Goal: Navigation & Orientation: Understand site structure

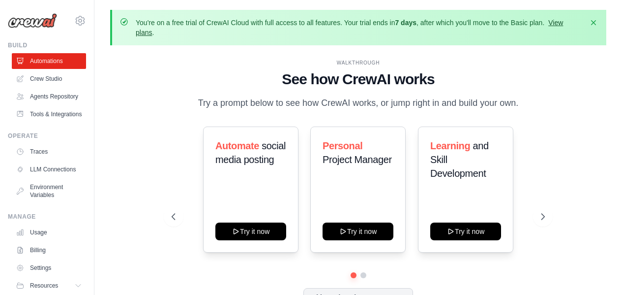
click at [561, 24] on link "View plans" at bounding box center [349, 28] width 427 height 18
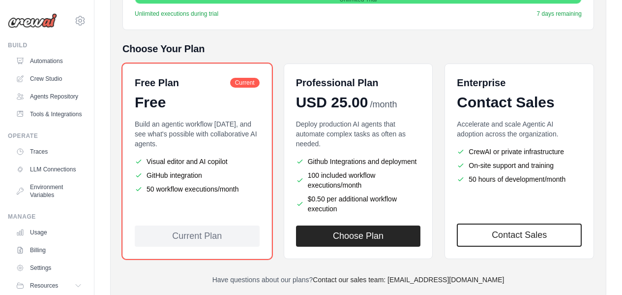
scroll to position [231, 0]
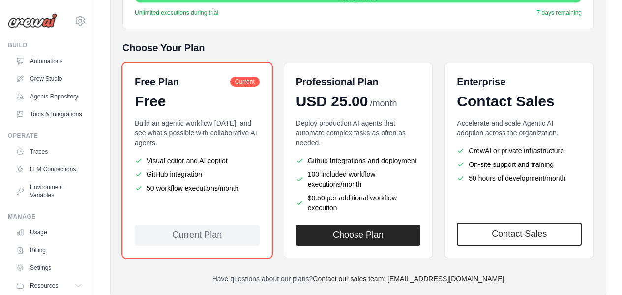
click at [145, 142] on p "Build an agentic workflow today, and see what's possible with collaborative AI …" at bounding box center [197, 133] width 125 height 30
click at [40, 203] on link "Environment Variables" at bounding box center [50, 191] width 74 height 24
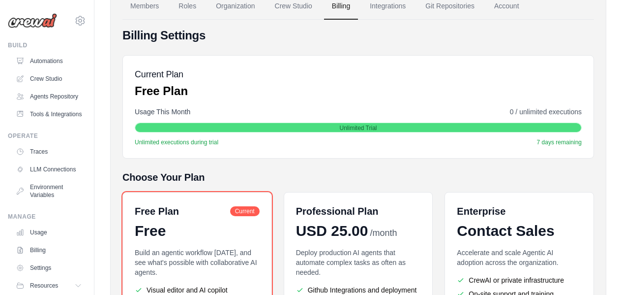
scroll to position [100, 0]
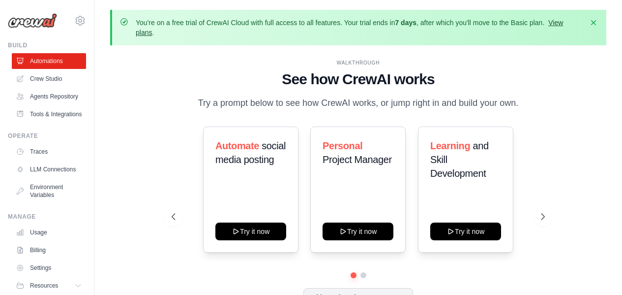
click at [559, 24] on link "View plans" at bounding box center [349, 28] width 427 height 18
click at [543, 216] on icon at bounding box center [544, 216] width 10 height 10
click at [173, 216] on icon at bounding box center [173, 216] width 10 height 10
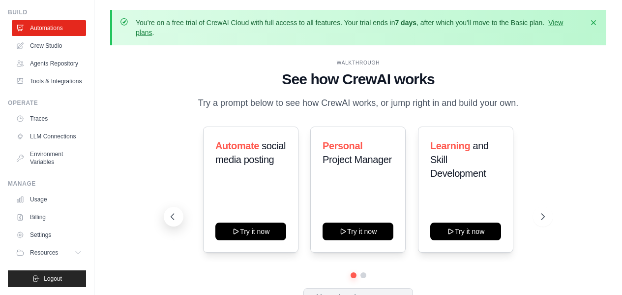
scroll to position [57, 0]
click at [29, 221] on link "Billing" at bounding box center [50, 217] width 74 height 16
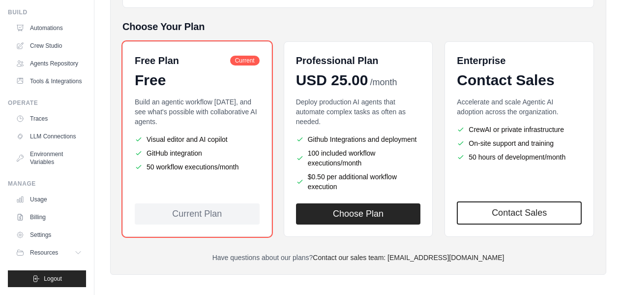
scroll to position [258, 0]
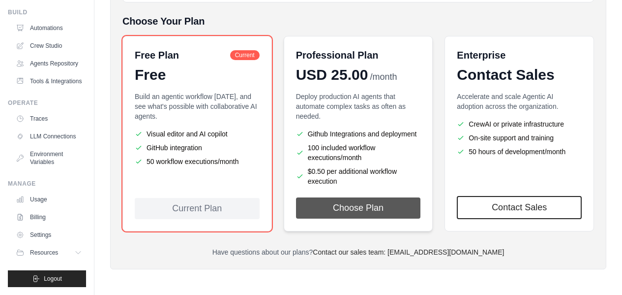
click at [352, 215] on button "Choose Plan" at bounding box center [358, 207] width 125 height 21
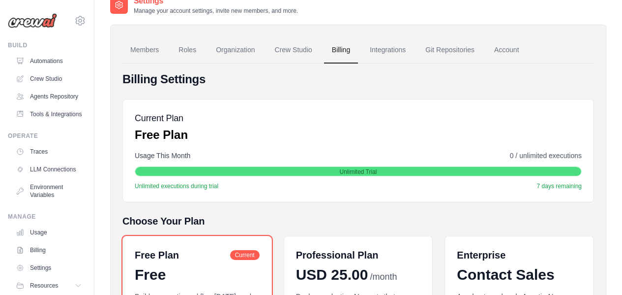
scroll to position [60, 0]
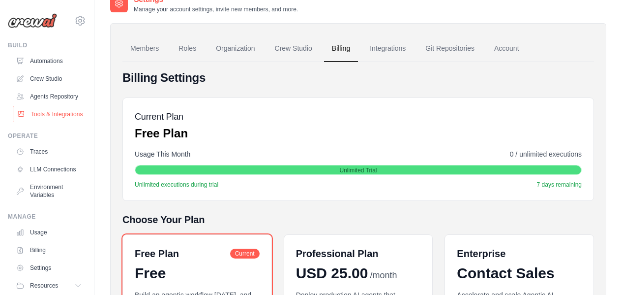
click at [41, 122] on link "Tools & Integrations" at bounding box center [50, 114] width 74 height 16
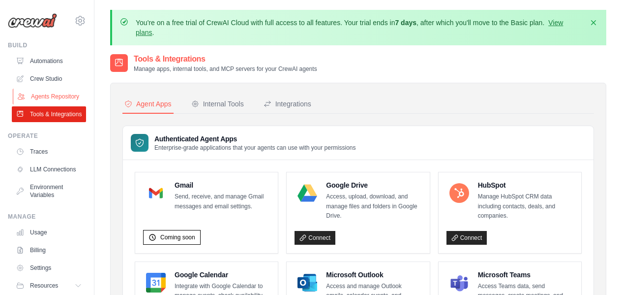
click at [42, 97] on link "Agents Repository" at bounding box center [50, 97] width 74 height 16
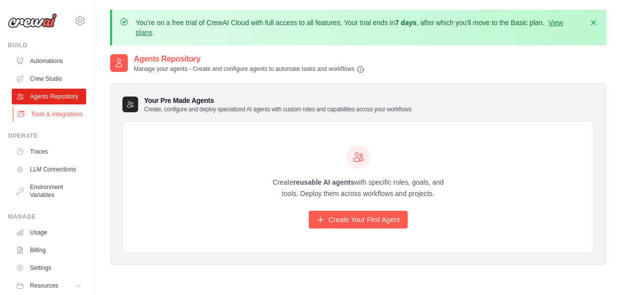
click at [37, 122] on link "Tools & Integrations" at bounding box center [50, 114] width 74 height 16
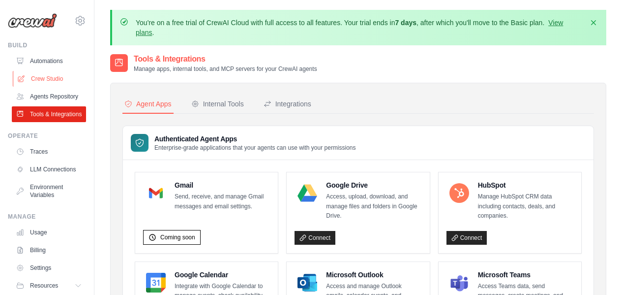
click at [50, 76] on link "Crew Studio" at bounding box center [50, 79] width 74 height 16
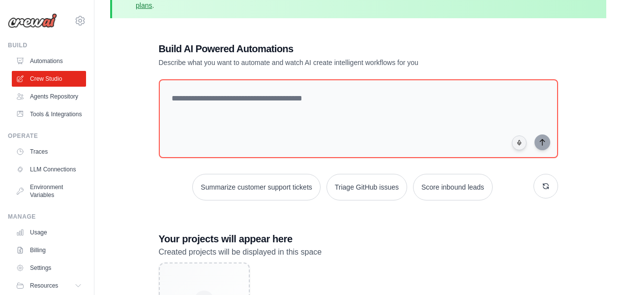
scroll to position [24, 0]
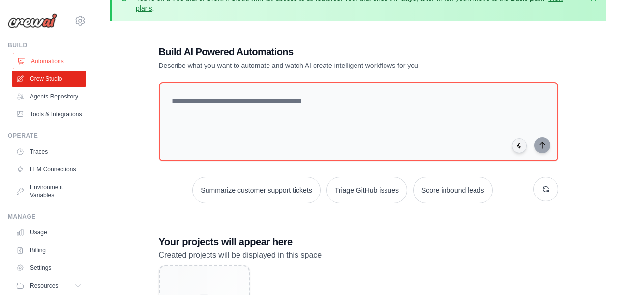
click at [49, 61] on link "Automations" at bounding box center [50, 61] width 74 height 16
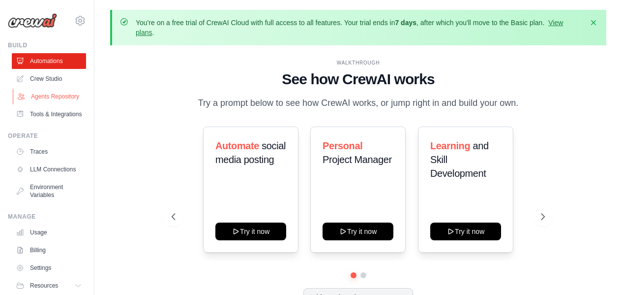
click at [45, 103] on link "Agents Repository" at bounding box center [50, 97] width 74 height 16
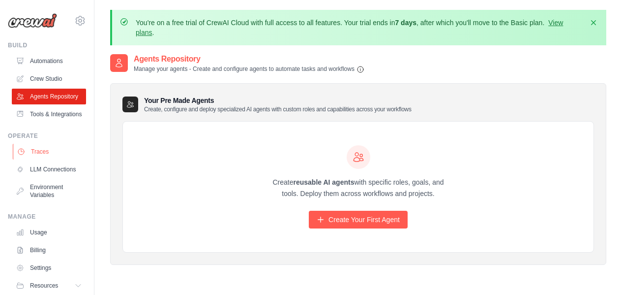
click at [41, 159] on link "Traces" at bounding box center [50, 152] width 74 height 16
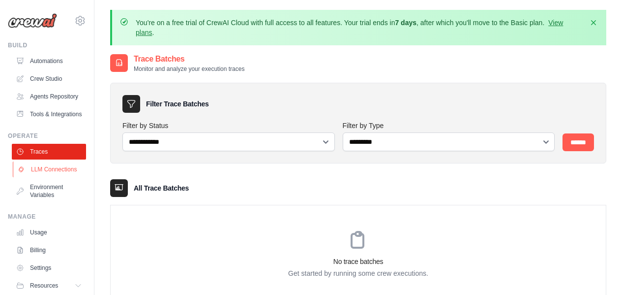
click at [36, 177] on link "LLM Connections" at bounding box center [50, 169] width 74 height 16
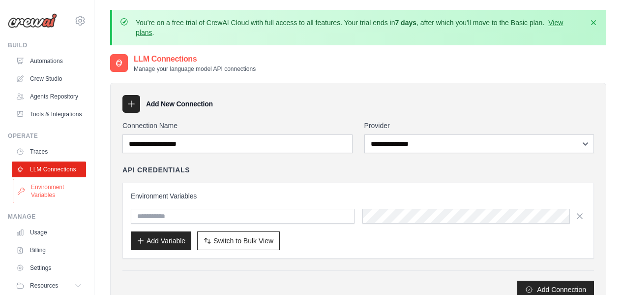
click at [41, 203] on link "Environment Variables" at bounding box center [50, 191] width 74 height 24
